Goal: Entertainment & Leisure: Consume media (video, audio)

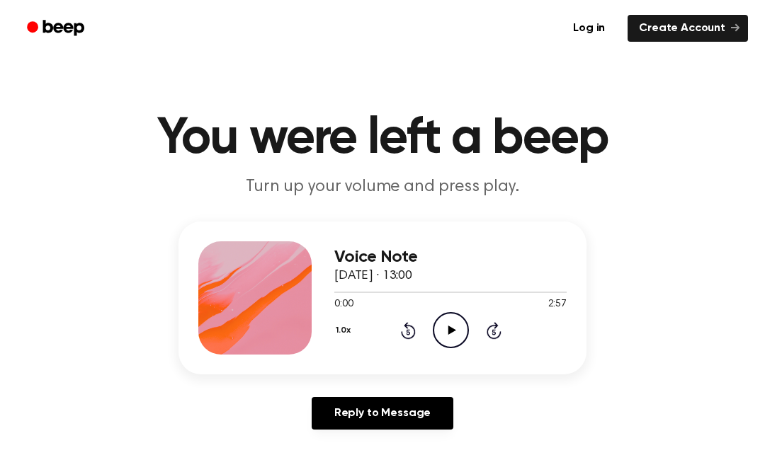
click at [453, 331] on icon at bounding box center [452, 330] width 8 height 9
click at [445, 327] on icon "Pause Audio" at bounding box center [451, 330] width 36 height 36
click at [433, 319] on icon "Play Audio" at bounding box center [451, 330] width 36 height 36
click at [433, 319] on icon "Pause Audio" at bounding box center [451, 330] width 36 height 36
click at [445, 327] on icon "Play Audio" at bounding box center [451, 330] width 36 height 36
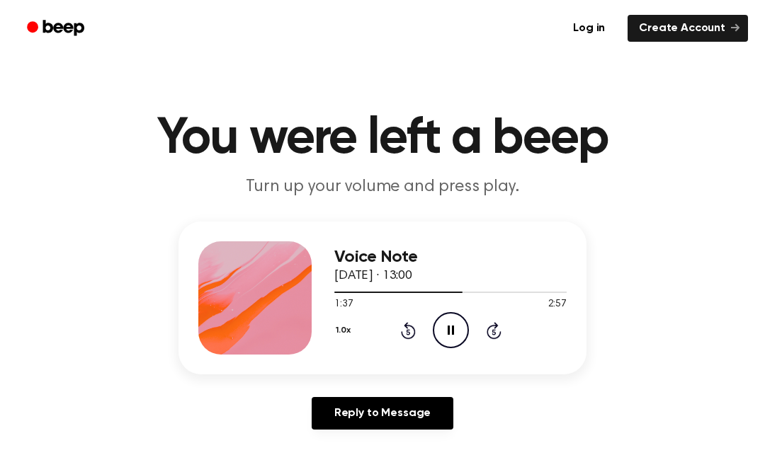
click at [450, 320] on icon "Pause Audio" at bounding box center [451, 330] width 36 height 36
click at [448, 336] on icon "Play Audio" at bounding box center [451, 330] width 36 height 36
click at [400, 338] on icon "Rewind 5 seconds" at bounding box center [408, 330] width 16 height 18
click at [406, 333] on icon "Rewind 5 seconds" at bounding box center [408, 330] width 16 height 18
click at [450, 327] on icon "Pause Audio" at bounding box center [451, 330] width 36 height 36
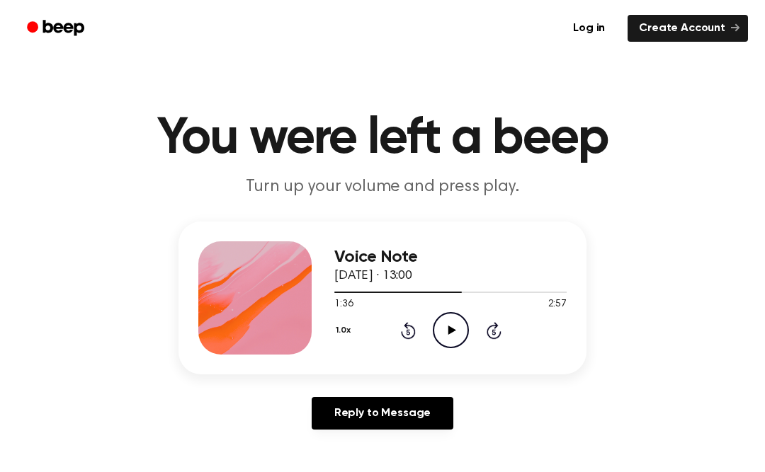
click at [38, 467] on main "You were left a beep Turn up your volume and press play. Voice Note [DATE] · 13…" at bounding box center [382, 436] width 765 height 873
click at [403, 329] on icon "Rewind 5 seconds" at bounding box center [408, 330] width 16 height 18
click at [402, 334] on icon at bounding box center [408, 330] width 15 height 17
click at [446, 331] on icon "Play Audio" at bounding box center [451, 330] width 36 height 36
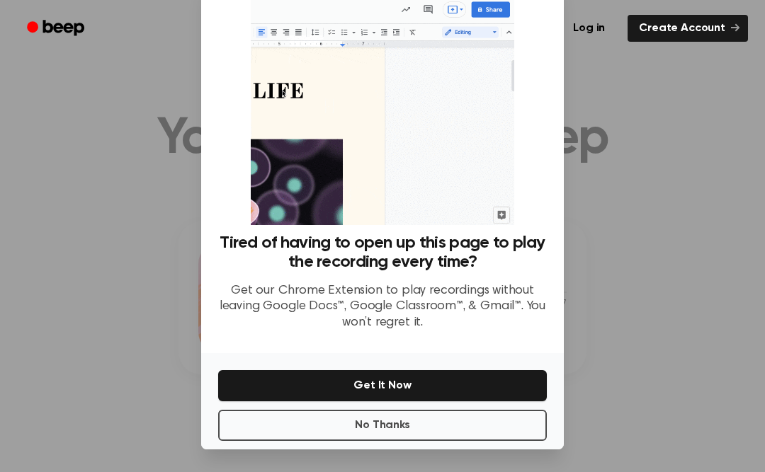
scroll to position [72, 0]
click at [421, 410] on button "No Thanks" at bounding box center [382, 425] width 329 height 31
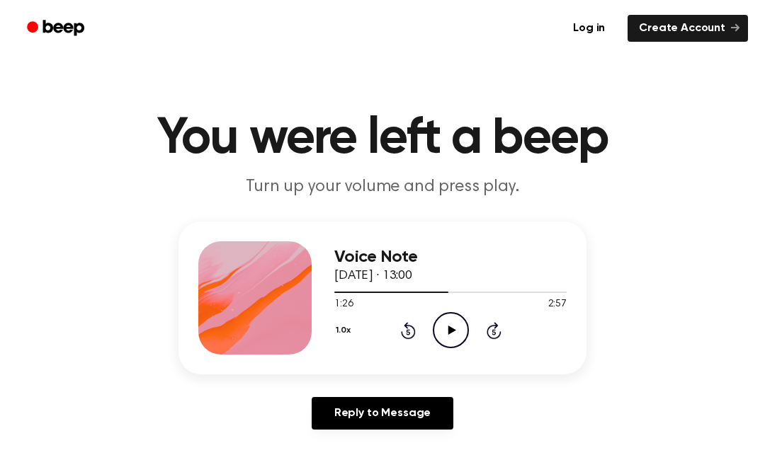
click at [450, 331] on icon at bounding box center [452, 330] width 8 height 9
click at [447, 321] on icon "Pause Audio" at bounding box center [451, 330] width 36 height 36
click at [409, 329] on icon "Rewind 5 seconds" at bounding box center [408, 330] width 16 height 18
click at [450, 324] on icon "Play Audio" at bounding box center [451, 330] width 36 height 36
click at [405, 331] on icon "Rewind 5 seconds" at bounding box center [408, 330] width 16 height 18
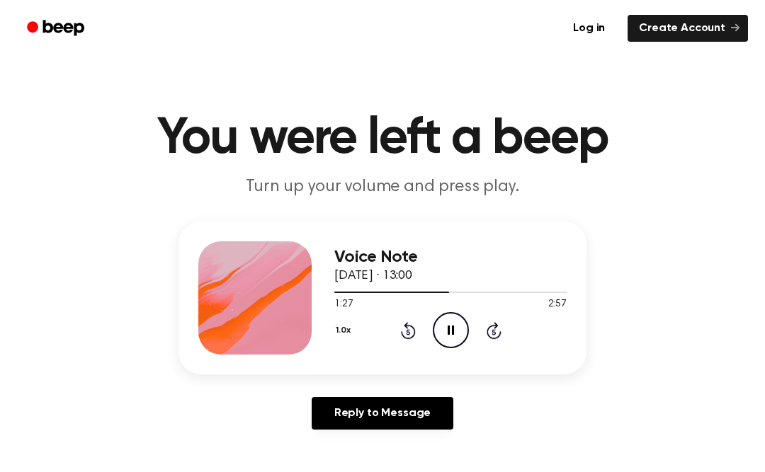
click at [409, 328] on icon "Rewind 5 seconds" at bounding box center [408, 330] width 16 height 18
click at [443, 324] on icon "Pause Audio" at bounding box center [451, 330] width 36 height 36
click at [406, 332] on icon "Rewind 5 seconds" at bounding box center [408, 330] width 16 height 18
click at [414, 333] on icon at bounding box center [408, 330] width 15 height 17
click at [450, 329] on icon at bounding box center [452, 330] width 8 height 9
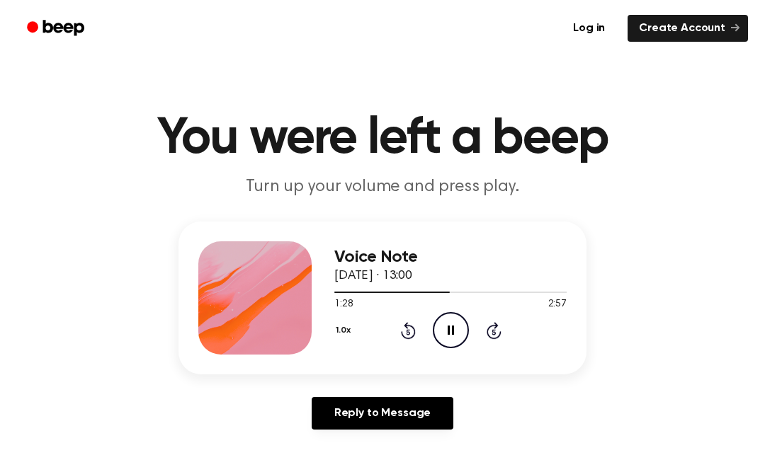
click at [402, 331] on icon "Rewind 5 seconds" at bounding box center [408, 330] width 16 height 18
click at [414, 324] on icon "Rewind 5 seconds" at bounding box center [408, 330] width 16 height 18
click at [414, 334] on icon at bounding box center [408, 330] width 15 height 17
click at [405, 330] on icon "Rewind 5 seconds" at bounding box center [408, 330] width 16 height 18
click at [410, 338] on icon at bounding box center [408, 330] width 15 height 17
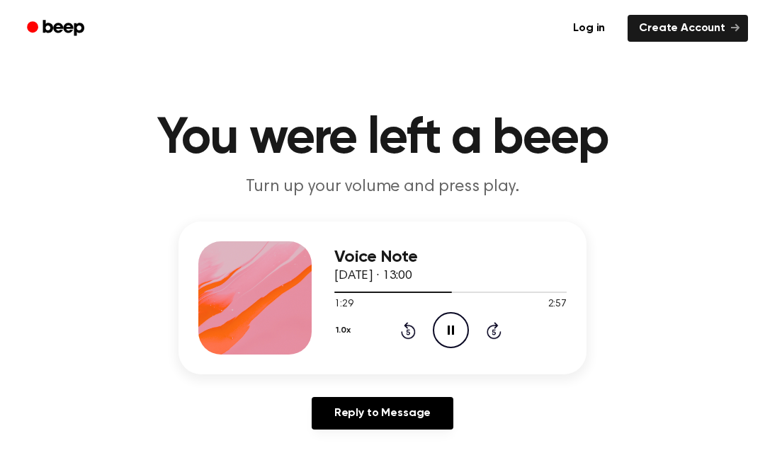
click at [411, 329] on icon "Rewind 5 seconds" at bounding box center [408, 330] width 16 height 18
click at [448, 328] on icon at bounding box center [451, 330] width 6 height 9
click at [404, 338] on icon at bounding box center [408, 330] width 15 height 17
click at [448, 331] on icon at bounding box center [452, 330] width 8 height 9
click at [407, 329] on icon at bounding box center [408, 330] width 15 height 17
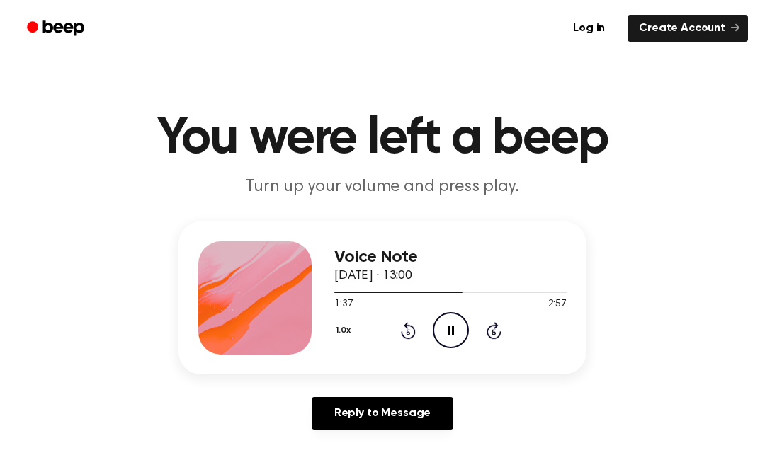
click at [447, 326] on icon "Pause Audio" at bounding box center [451, 330] width 36 height 36
click at [455, 331] on icon "Play Audio" at bounding box center [451, 330] width 36 height 36
click at [447, 329] on icon "Pause Audio" at bounding box center [451, 330] width 36 height 36
click at [445, 323] on icon "Play Audio" at bounding box center [451, 330] width 36 height 36
click at [447, 328] on icon "Pause Audio" at bounding box center [451, 330] width 36 height 36
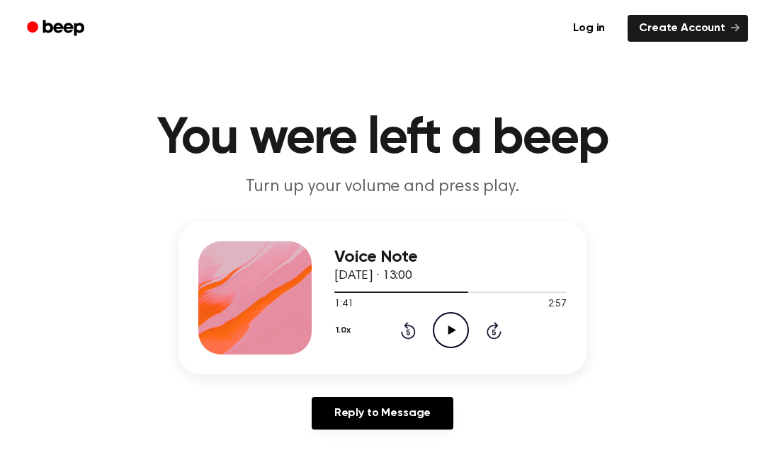
click at [445, 329] on icon "Play Audio" at bounding box center [451, 330] width 36 height 36
click at [445, 330] on icon "Pause Audio" at bounding box center [451, 330] width 36 height 36
click at [407, 326] on icon at bounding box center [408, 330] width 15 height 17
click at [454, 324] on icon "Play Audio" at bounding box center [451, 330] width 36 height 36
click at [455, 328] on icon "Pause Audio" at bounding box center [451, 330] width 36 height 36
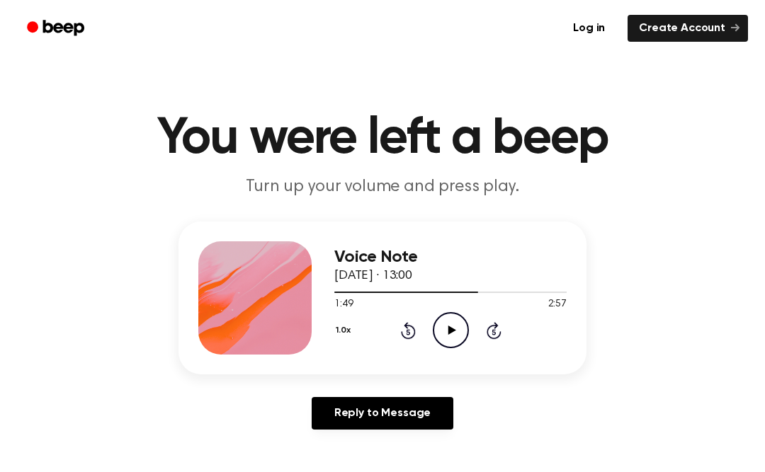
click at [411, 331] on icon "Rewind 5 seconds" at bounding box center [408, 330] width 16 height 18
click at [402, 329] on icon "Rewind 5 seconds" at bounding box center [408, 330] width 16 height 18
click at [452, 335] on icon "Play Audio" at bounding box center [451, 330] width 36 height 36
click at [409, 336] on icon "Rewind 5 seconds" at bounding box center [408, 330] width 16 height 18
click at [413, 331] on icon "Rewind 5 seconds" at bounding box center [408, 330] width 16 height 18
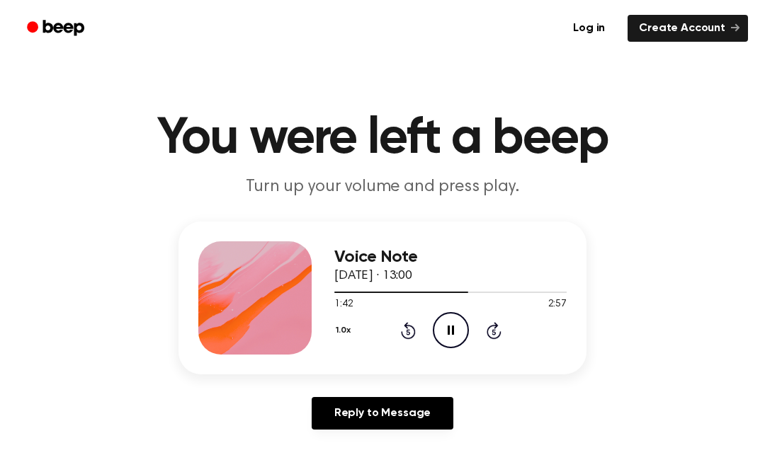
click at [417, 336] on div "1.0x Rewind 5 seconds Pause Audio Skip 5 seconds" at bounding box center [450, 330] width 232 height 36
click at [411, 334] on icon "Rewind 5 seconds" at bounding box center [408, 330] width 16 height 18
click at [499, 335] on icon at bounding box center [493, 330] width 15 height 17
click at [489, 334] on icon "Skip 5 seconds" at bounding box center [494, 330] width 16 height 18
click at [445, 332] on icon "Pause Audio" at bounding box center [451, 330] width 36 height 36
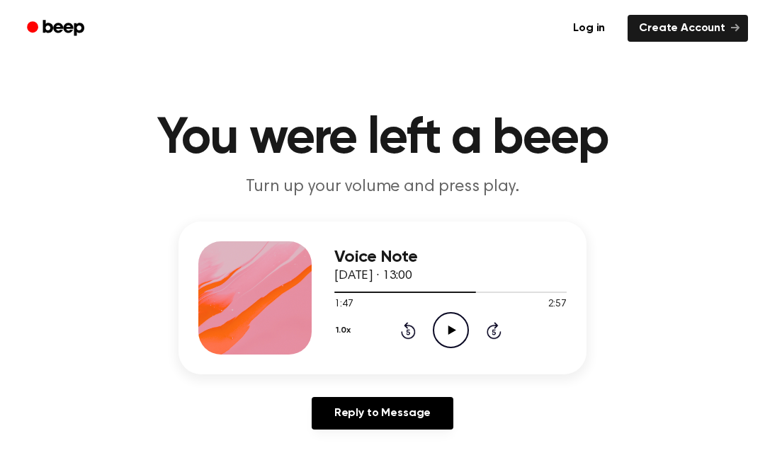
click at [445, 341] on icon "Play Audio" at bounding box center [451, 330] width 36 height 36
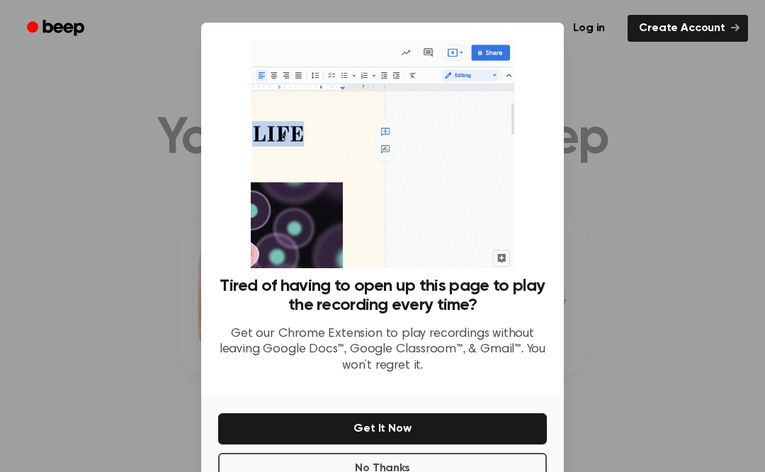
click at [625, 332] on div at bounding box center [382, 236] width 765 height 472
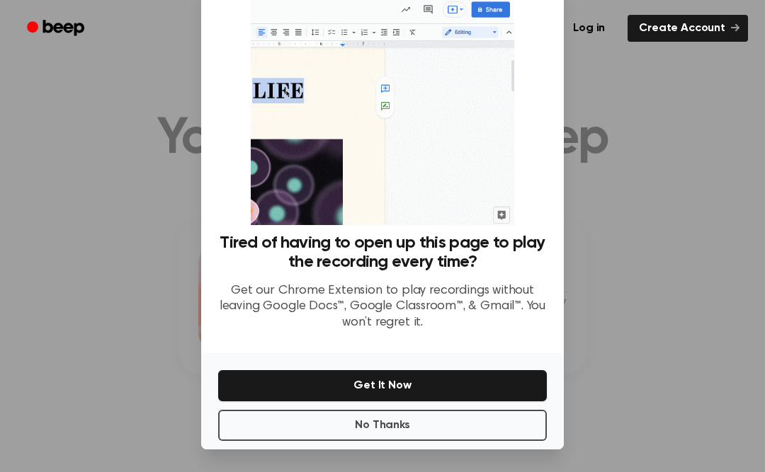
scroll to position [74, 0]
click at [288, 415] on button "No Thanks" at bounding box center [382, 425] width 329 height 31
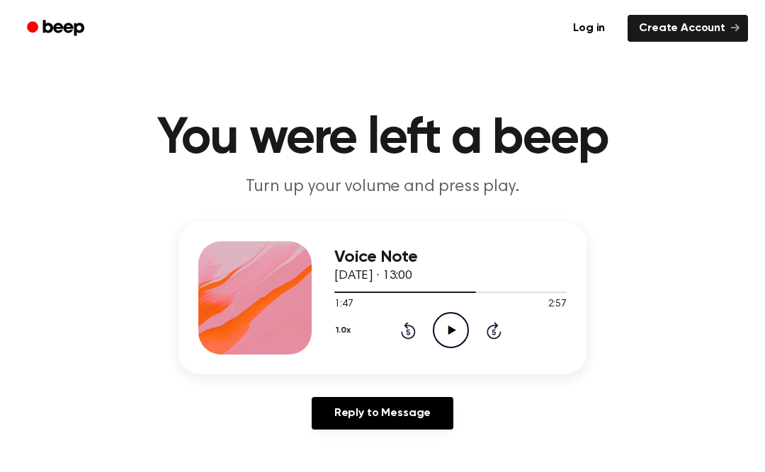
click at [412, 331] on icon "Rewind 5 seconds" at bounding box center [408, 330] width 16 height 18
click at [450, 338] on icon "Play Audio" at bounding box center [451, 330] width 36 height 36
click at [455, 336] on icon "Pause Audio" at bounding box center [451, 330] width 36 height 36
click at [450, 326] on icon "Play Audio" at bounding box center [451, 330] width 36 height 36
click at [450, 340] on icon "Pause Audio" at bounding box center [451, 330] width 36 height 36
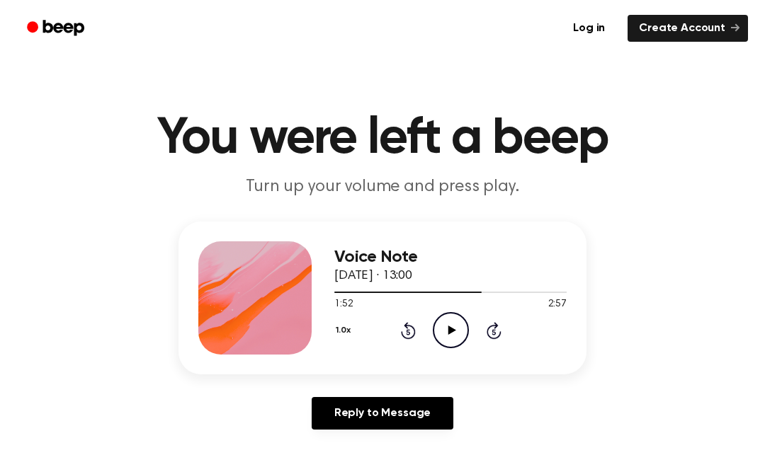
click at [450, 338] on icon "Play Audio" at bounding box center [451, 330] width 36 height 36
click at [402, 336] on icon "Rewind 5 seconds" at bounding box center [408, 330] width 16 height 18
click at [440, 344] on circle at bounding box center [450, 330] width 35 height 35
click at [447, 334] on icon "Play Audio" at bounding box center [451, 330] width 36 height 36
click at [445, 336] on icon "Pause Audio" at bounding box center [451, 330] width 36 height 36
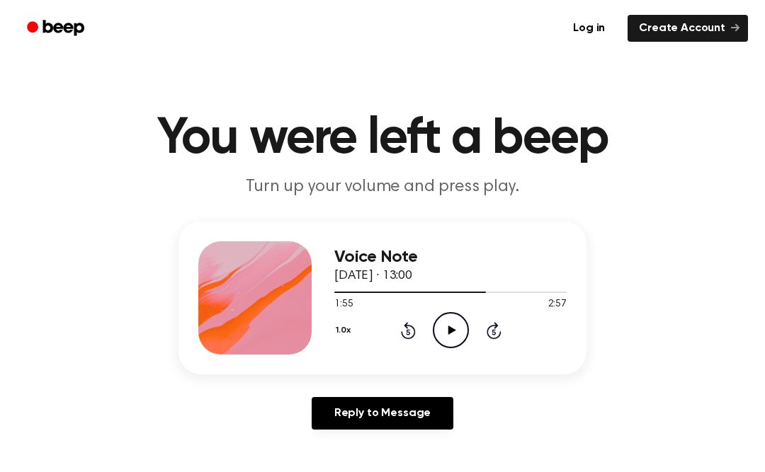
click at [452, 333] on icon "Play Audio" at bounding box center [451, 330] width 36 height 36
click at [452, 328] on icon at bounding box center [451, 330] width 6 height 9
click at [448, 331] on icon at bounding box center [452, 330] width 8 height 9
click at [415, 329] on icon at bounding box center [408, 330] width 15 height 17
click at [448, 331] on icon at bounding box center [451, 330] width 6 height 9
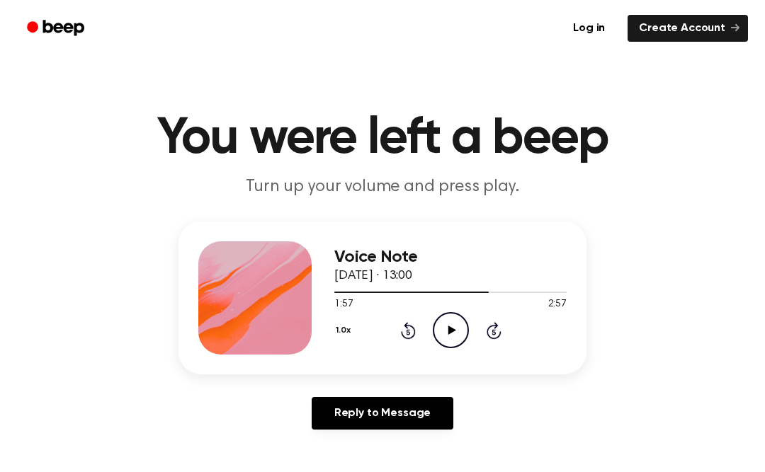
click at [460, 328] on icon "Play Audio" at bounding box center [451, 330] width 36 height 36
click at [445, 328] on icon "Pause Audio" at bounding box center [451, 330] width 36 height 36
click at [452, 325] on icon "Play Audio" at bounding box center [451, 330] width 36 height 36
click at [449, 334] on icon at bounding box center [451, 330] width 6 height 9
click at [452, 328] on icon "Play Audio" at bounding box center [451, 330] width 36 height 36
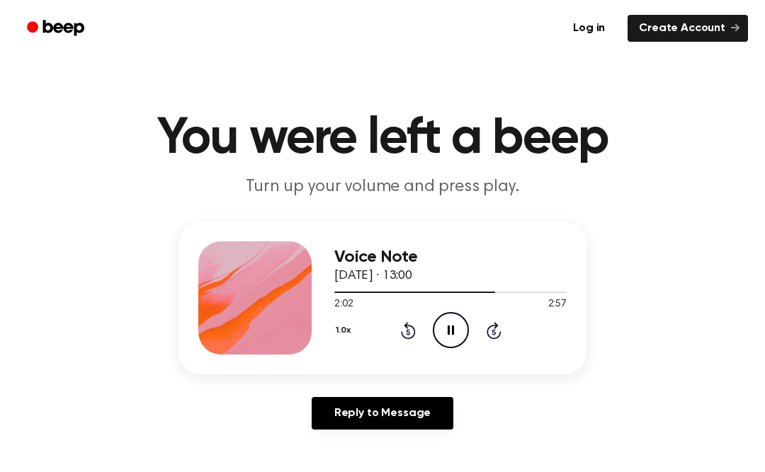
click at [414, 324] on icon "Rewind 5 seconds" at bounding box center [408, 330] width 16 height 18
click at [450, 329] on icon "Pause Audio" at bounding box center [451, 330] width 36 height 36
click at [457, 337] on icon "Play Audio" at bounding box center [451, 330] width 36 height 36
click at [445, 329] on icon "Pause Audio" at bounding box center [451, 330] width 36 height 36
click at [450, 338] on icon "Play Audio" at bounding box center [451, 330] width 36 height 36
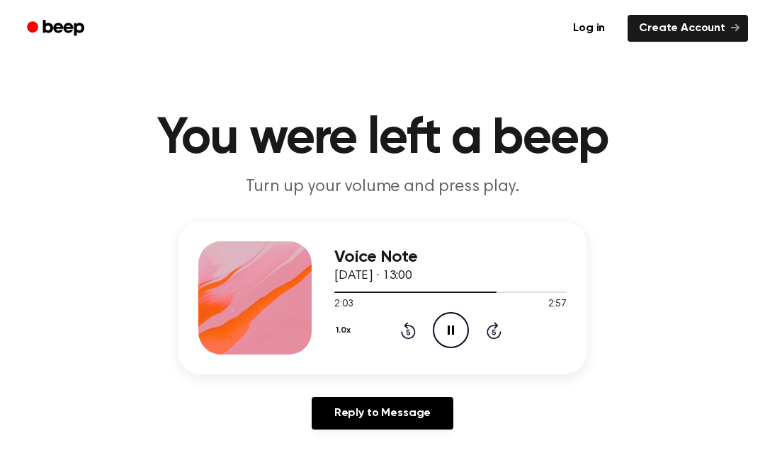
click at [451, 335] on icon "Pause Audio" at bounding box center [451, 330] width 36 height 36
click at [443, 334] on icon "Play Audio" at bounding box center [451, 330] width 36 height 36
click at [448, 331] on icon at bounding box center [451, 330] width 6 height 9
click at [450, 336] on icon "Play Audio" at bounding box center [451, 330] width 36 height 36
click at [445, 336] on icon "Pause Audio" at bounding box center [451, 330] width 36 height 36
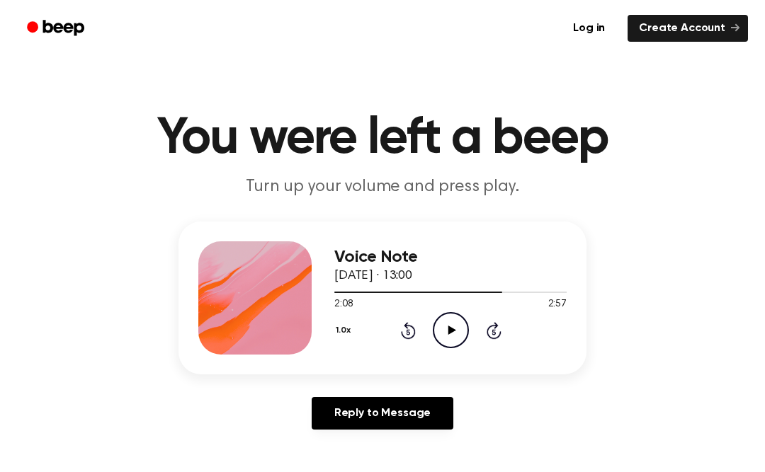
click at [431, 336] on div "1.0x Rewind 5 seconds Play Audio Skip 5 seconds" at bounding box center [450, 330] width 232 height 36
click at [445, 338] on icon "Play Audio" at bounding box center [451, 330] width 36 height 36
click at [448, 329] on icon at bounding box center [451, 330] width 6 height 9
click at [452, 334] on icon "Play Audio" at bounding box center [451, 330] width 36 height 36
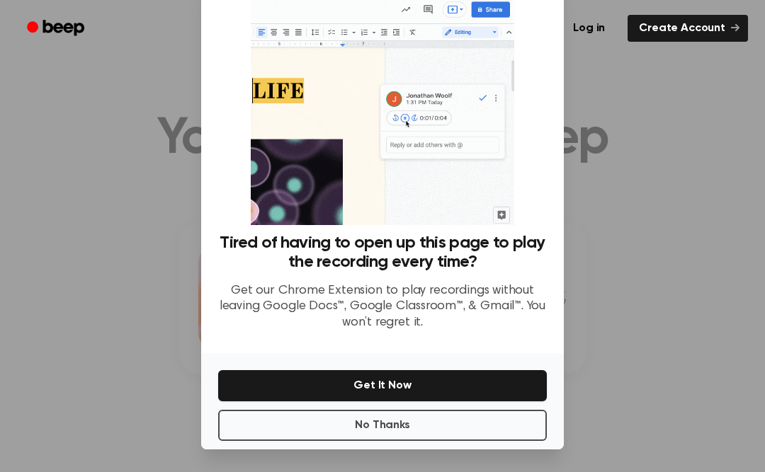
click at [304, 410] on button "No Thanks" at bounding box center [382, 425] width 329 height 31
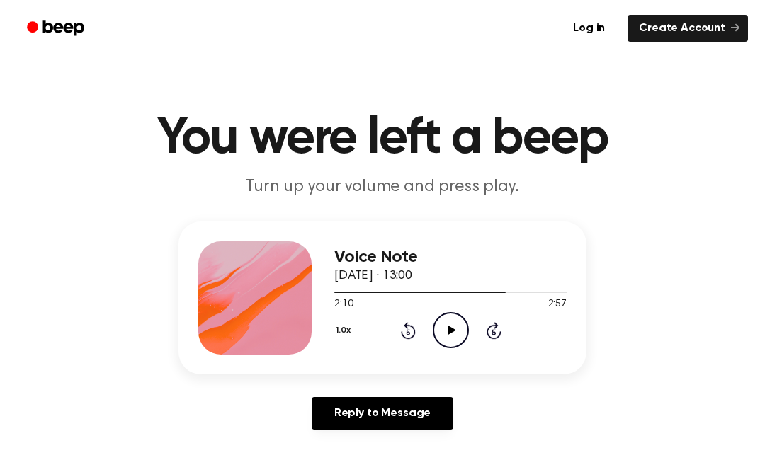
click at [452, 326] on icon "Play Audio" at bounding box center [451, 330] width 36 height 36
click at [447, 338] on icon "Pause Audio" at bounding box center [451, 330] width 36 height 36
click at [440, 329] on icon "Play Audio" at bounding box center [451, 330] width 36 height 36
click at [444, 331] on icon "Pause Audio" at bounding box center [451, 330] width 36 height 36
click at [402, 328] on icon "Rewind 5 seconds" at bounding box center [408, 330] width 16 height 18
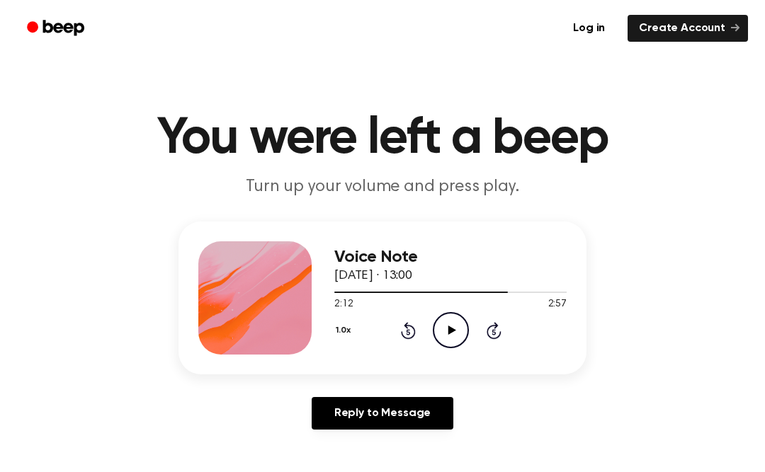
click at [446, 333] on icon "Play Audio" at bounding box center [451, 330] width 36 height 36
click at [446, 329] on icon "Pause Audio" at bounding box center [451, 330] width 36 height 36
click at [404, 331] on icon "Rewind 5 seconds" at bounding box center [408, 330] width 16 height 18
click at [451, 327] on icon "Play Audio" at bounding box center [451, 330] width 36 height 36
click at [451, 328] on icon "Pause Audio" at bounding box center [451, 330] width 36 height 36
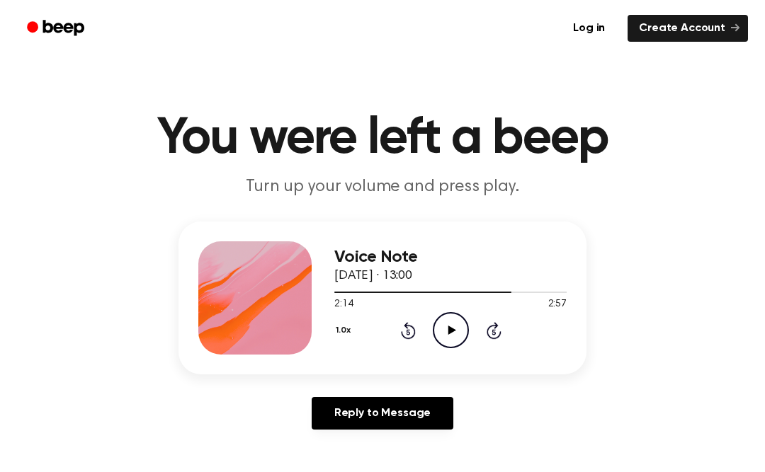
click at [455, 336] on icon "Play Audio" at bounding box center [451, 330] width 36 height 36
click at [448, 326] on icon at bounding box center [451, 330] width 6 height 9
click at [450, 333] on icon at bounding box center [452, 330] width 8 height 9
click at [451, 329] on icon "Pause Audio" at bounding box center [451, 330] width 36 height 36
click at [456, 332] on icon "Play Audio" at bounding box center [451, 330] width 36 height 36
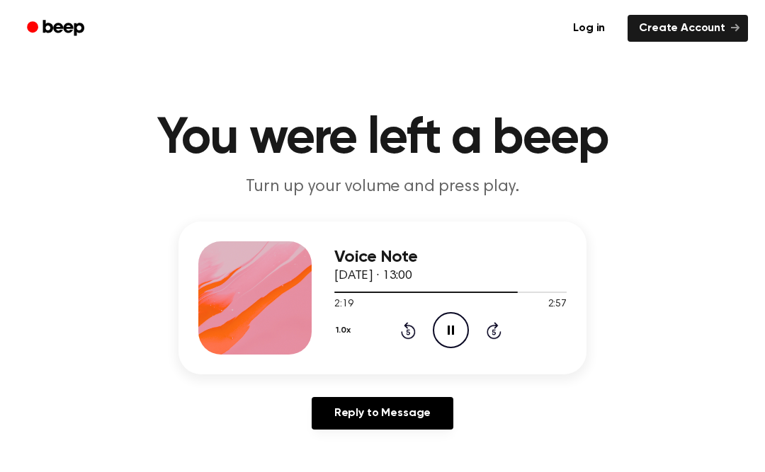
click at [441, 329] on icon "Pause Audio" at bounding box center [451, 330] width 36 height 36
click at [445, 332] on icon "Play Audio" at bounding box center [451, 330] width 36 height 36
click at [441, 322] on icon "Pause Audio" at bounding box center [451, 330] width 36 height 36
click at [452, 324] on icon "Play Audio" at bounding box center [451, 330] width 36 height 36
click at [438, 343] on circle at bounding box center [450, 330] width 35 height 35
